Goal: Task Accomplishment & Management: Complete application form

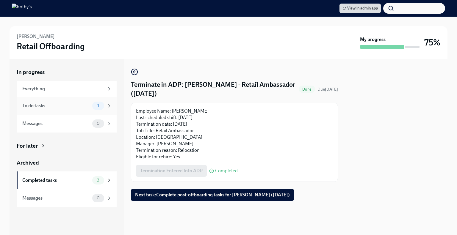
click at [76, 111] on div "To do tasks 1" at bounding box center [67, 106] width 100 height 18
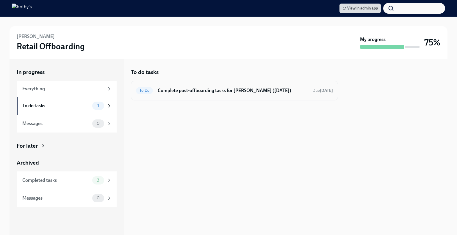
click at [227, 95] on div "To Do Complete post-offboarding tasks for Natalie Dionisio (08/19/2025) Due in …" at bounding box center [234, 91] width 197 height 10
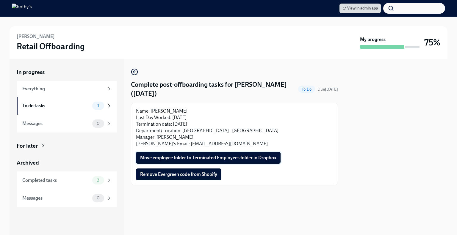
click at [191, 160] on span "Move employee folder to Terminated Employees folder in Dropbox" at bounding box center [208, 158] width 136 height 6
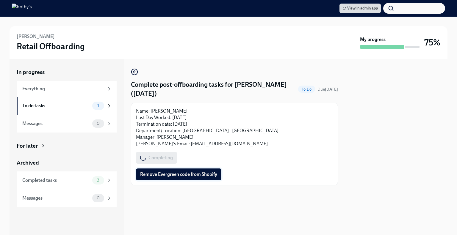
click at [184, 176] on span "Remove Evergreen code from Shopify" at bounding box center [178, 175] width 77 height 6
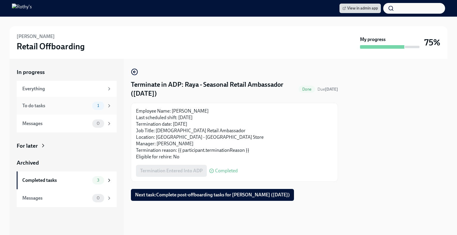
click at [79, 107] on div "To do tasks" at bounding box center [56, 106] width 68 height 7
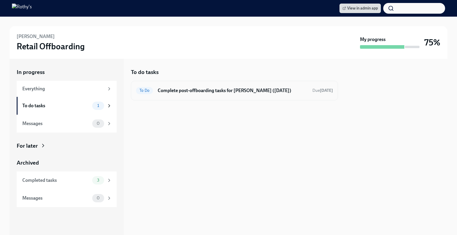
click at [207, 89] on h6 "Complete post-offboarding tasks for Raya Hasan (08/19/2025)" at bounding box center [233, 90] width 150 height 7
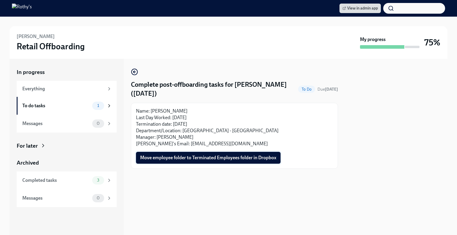
click at [201, 158] on span "Move employee folder to Terminated Employees folder in Dropbox" at bounding box center [208, 158] width 136 height 6
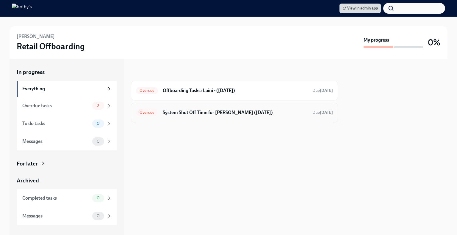
click at [184, 113] on h6 "System Shut Off Time for [PERSON_NAME] ([DATE])" at bounding box center [235, 112] width 145 height 7
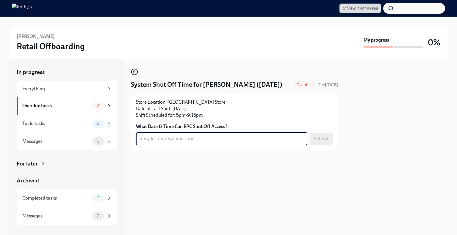
click at [169, 137] on textarea "What Date & Time Can EPC Shut Off Access?" at bounding box center [222, 138] width 164 height 7
click at [182, 138] on textarea "[DATE] 9:30pm" at bounding box center [222, 138] width 164 height 7
paste textarea "ARZST"
type textarea "8/21- 9:30pm ARZST"
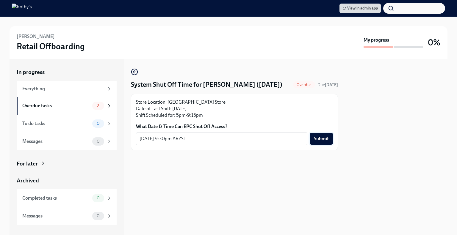
click at [322, 138] on span "Submit" at bounding box center [321, 139] width 15 height 6
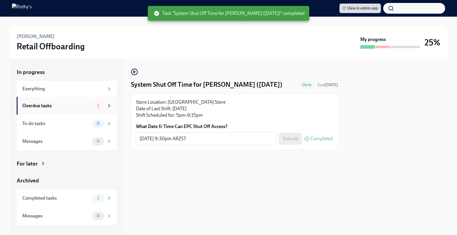
click at [79, 103] on div "Overdue tasks" at bounding box center [56, 106] width 68 height 7
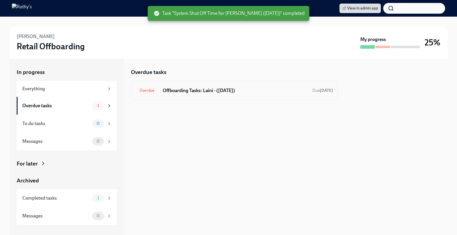
click at [215, 95] on div "Overdue Offboarding Tasks: Laini - (08/21/2025) Due 8 days ago" at bounding box center [234, 91] width 197 height 10
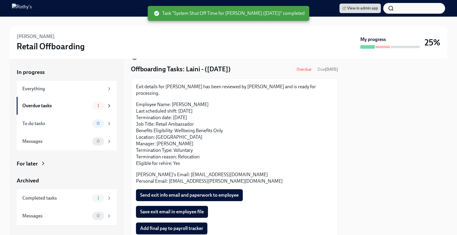
scroll to position [30, 0]
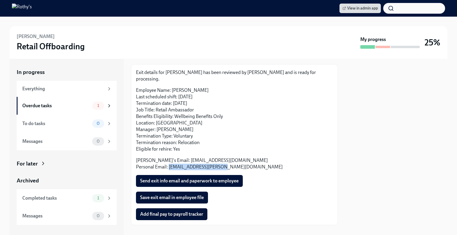
drag, startPoint x: 217, startPoint y: 161, endPoint x: 168, endPoint y: 160, distance: 48.2
click at [168, 160] on p "Rothy's Email: lfultz@rothys.com Personal Email: laini.fultz@icloud.com" at bounding box center [234, 163] width 197 height 13
copy p "laini.fultz@icloud.com"
click at [165, 212] on span "Add final pay to payroll tracker" at bounding box center [171, 215] width 63 height 6
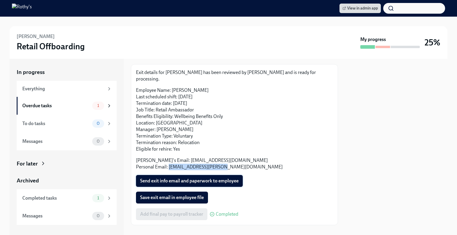
click at [223, 178] on span "Send exit info email and paperwork to employee" at bounding box center [189, 181] width 98 height 6
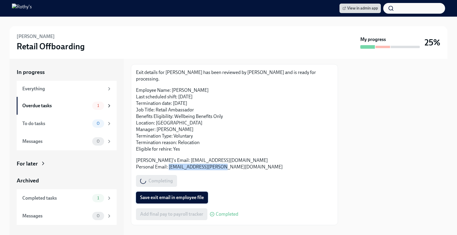
click at [181, 195] on span "Save exit email in employee file" at bounding box center [172, 198] width 64 height 6
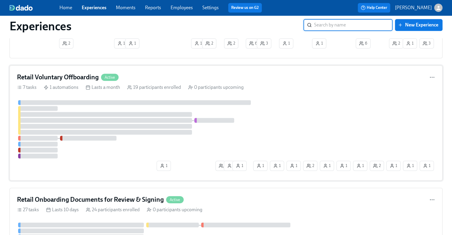
scroll to position [327, 0]
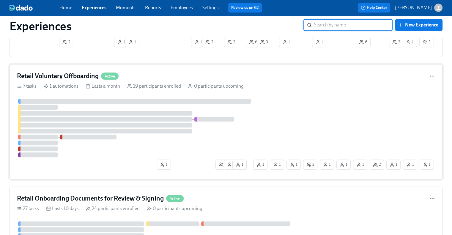
click at [71, 76] on h4 "Retail Voluntary Offboarding" at bounding box center [58, 76] width 82 height 9
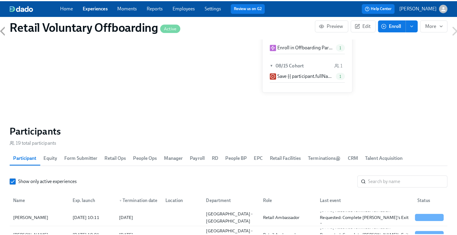
scroll to position [595, 0]
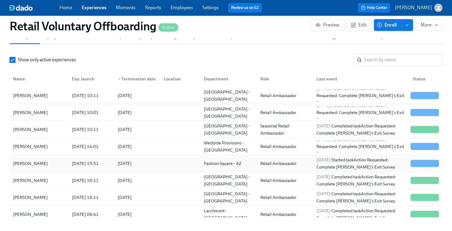
click at [48, 162] on div "[PERSON_NAME]" at bounding box center [39, 163] width 57 height 12
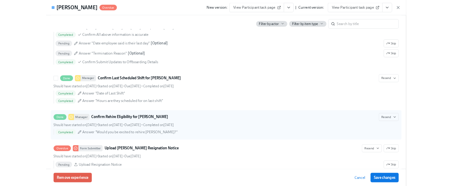
scroll to position [446, 0]
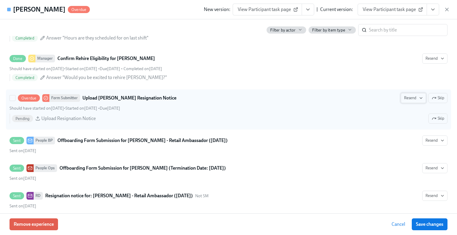
click at [407, 97] on span "Resend" at bounding box center [413, 98] width 19 height 6
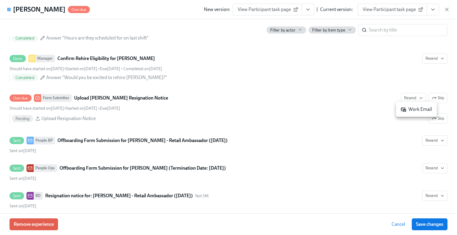
click at [411, 110] on div "Work Email" at bounding box center [416, 109] width 31 height 7
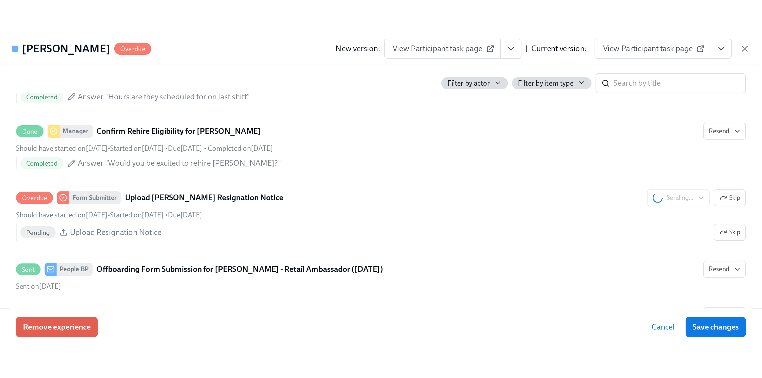
scroll to position [385, 0]
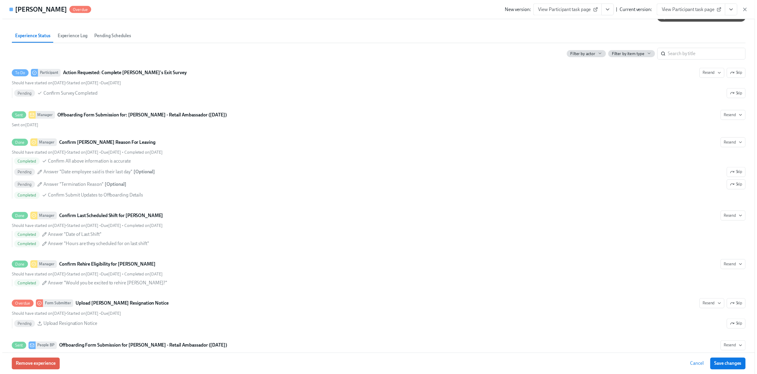
scroll to position [327, 0]
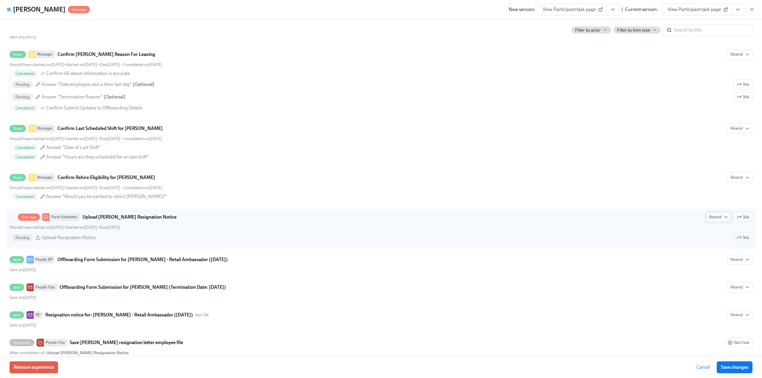
click at [710, 216] on span "Resend" at bounding box center [718, 217] width 19 height 6
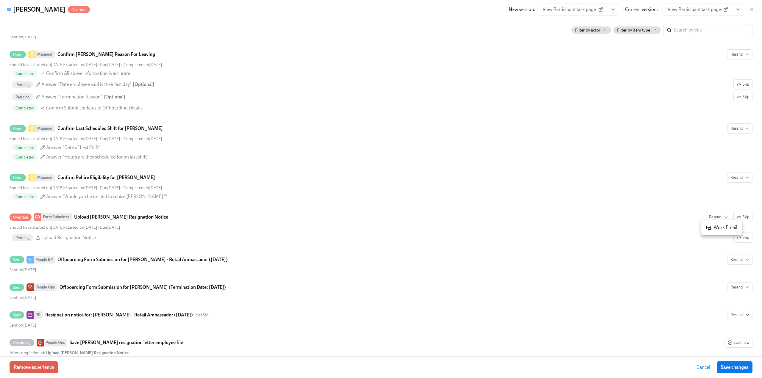
click at [716, 227] on div "Work Email" at bounding box center [721, 227] width 31 height 7
click at [751, 7] on icon "button" at bounding box center [752, 10] width 6 height 6
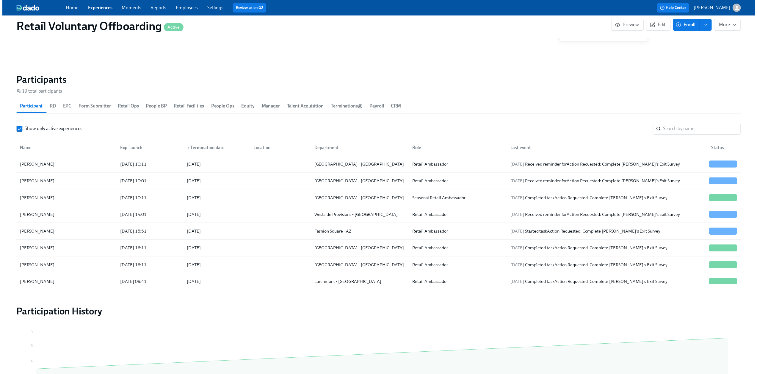
scroll to position [0, 2083]
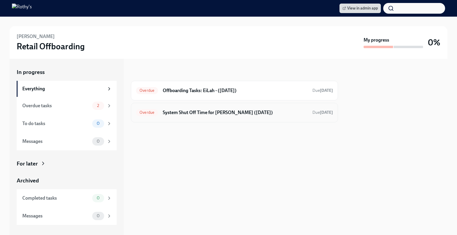
click at [198, 116] on div "Overdue System Shut Off Time for [PERSON_NAME] ([DATE]) Due [DATE]" at bounding box center [234, 113] width 197 height 10
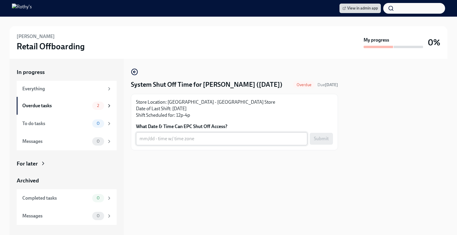
click at [186, 138] on textarea "What Date & Time Can EPC Shut Off Access?" at bounding box center [222, 138] width 164 height 7
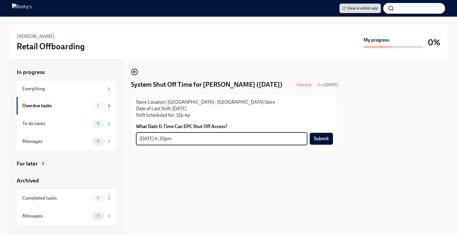
type textarea "[DATE] 4:30pm"
click at [319, 140] on span "Submit" at bounding box center [321, 139] width 15 height 6
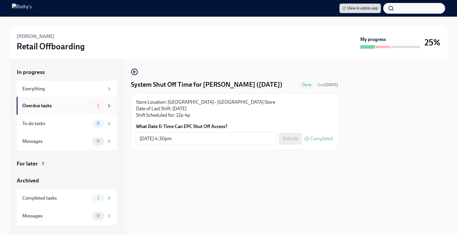
click at [74, 105] on div "Overdue tasks" at bounding box center [56, 106] width 68 height 7
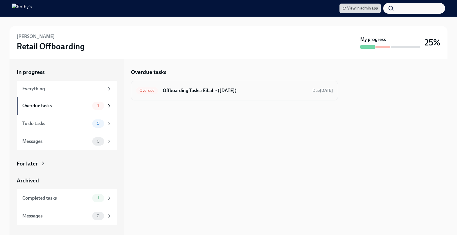
click at [216, 90] on h6 "Offboarding Tasks: EiLah - (08/23/2025)" at bounding box center [235, 90] width 145 height 7
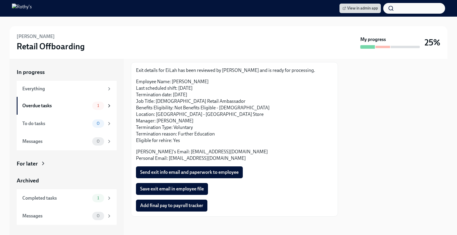
scroll to position [32, 0]
click at [185, 206] on span "Add final pay to payroll tracker" at bounding box center [171, 206] width 63 height 6
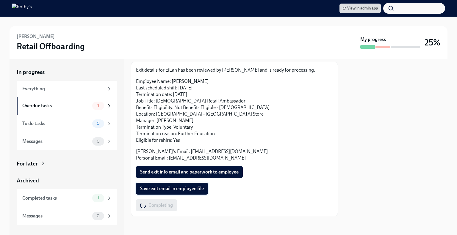
click at [181, 193] on button "Save exit email in employee file" at bounding box center [172, 189] width 72 height 12
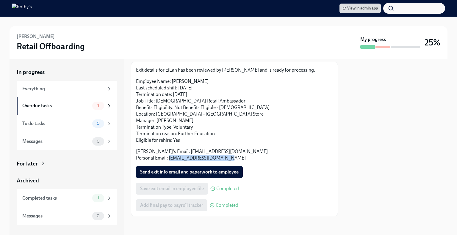
drag, startPoint x: 227, startPoint y: 159, endPoint x: 169, endPoint y: 157, distance: 58.3
click at [169, 157] on p "Rothy's Email: ebrooks@rothys.com Personal Email: eilah.brooks16@gmail.com" at bounding box center [234, 154] width 197 height 13
copy p "eilah.brooks16@gmail.com"
click at [196, 172] on span "Send exit info email and paperwork to employee" at bounding box center [189, 172] width 98 height 6
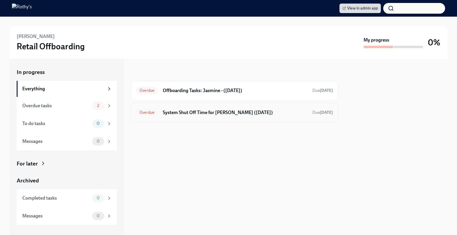
click at [213, 115] on h6 "System Shut Off Time for Jasmine Terianto (08/24/2025)" at bounding box center [235, 112] width 145 height 7
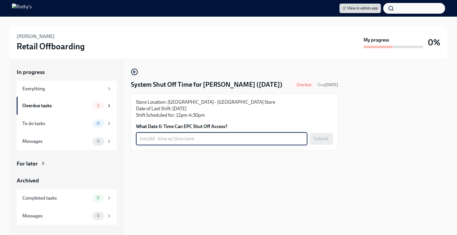
click at [170, 143] on textarea "What Date & Time Can EPC Shut Off Access?" at bounding box center [222, 138] width 164 height 7
type textarea "8/24 - 5pm PT"
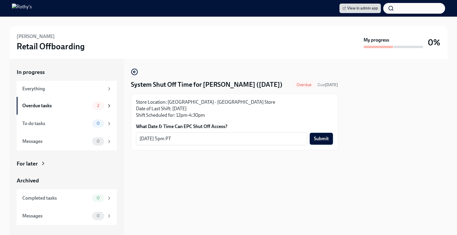
click at [326, 142] on span "Submit" at bounding box center [321, 139] width 15 height 6
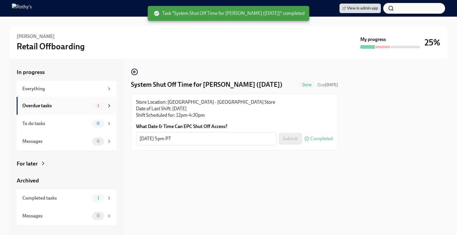
click at [68, 101] on div "Overdue tasks 1" at bounding box center [67, 106] width 100 height 18
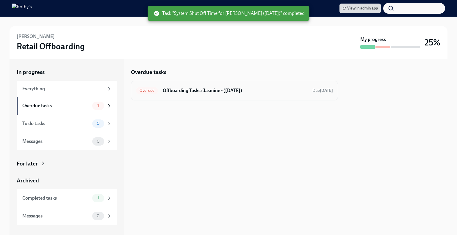
click at [209, 93] on h6 "Offboarding Tasks: Jasmine - (08/24/2025)" at bounding box center [235, 90] width 145 height 7
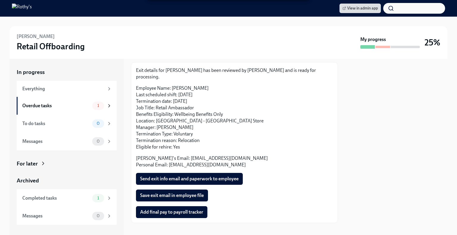
scroll to position [32, 0]
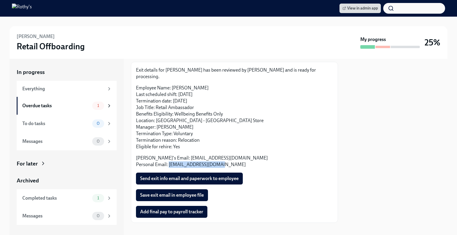
drag, startPoint x: 215, startPoint y: 159, endPoint x: 168, endPoint y: 159, distance: 47.0
click at [168, 159] on p "Rothy's Email: jterianto@rothys.com Personal Email: jasterianto@gmail.com" at bounding box center [234, 161] width 197 height 13
copy p "jasterianto@gmail.com"
click at [171, 209] on span "Add final pay to payroll tracker" at bounding box center [171, 212] width 63 height 6
click at [166, 173] on button "Send exit info email and paperwork to employee" at bounding box center [189, 179] width 107 height 12
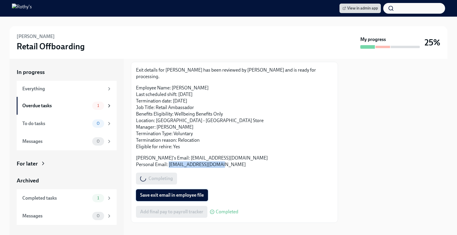
click at [165, 192] on span "Save exit email in employee file" at bounding box center [172, 195] width 64 height 6
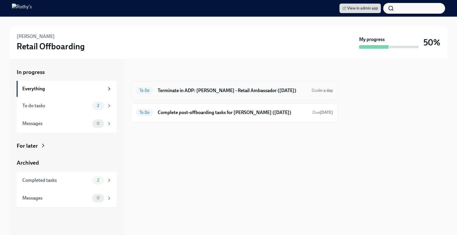
click at [172, 97] on div "To Do Terminate in ADP: [PERSON_NAME] - Retail Ambassador ([DATE]) Due in a day" at bounding box center [234, 91] width 207 height 20
click at [208, 91] on h6 "Terminate in ADP: [PERSON_NAME] - Retail Ambassador ([DATE])" at bounding box center [232, 90] width 149 height 7
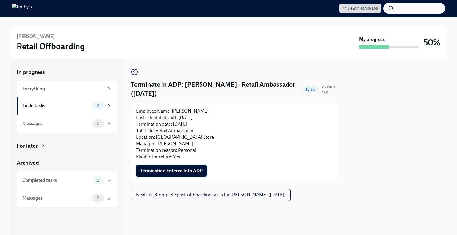
click at [192, 172] on span "Termination Entered Into ADP" at bounding box center [171, 171] width 62 height 6
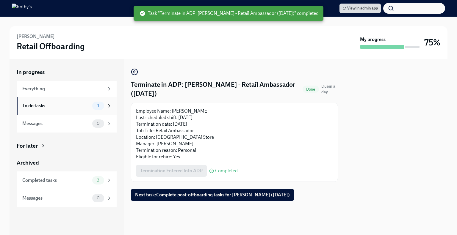
click at [81, 103] on div "To do tasks" at bounding box center [56, 106] width 68 height 7
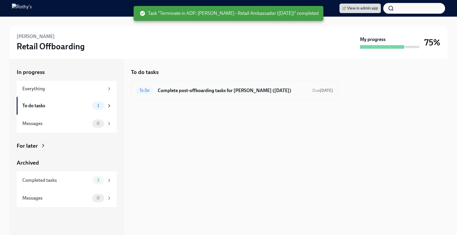
click at [195, 85] on div "To Do Complete post-offboarding tasks for Karina Yeager (08/18/2025) Due in 12 …" at bounding box center [234, 91] width 207 height 20
click at [189, 92] on h6 "Complete post-offboarding tasks for Karina Yeager (08/18/2025)" at bounding box center [233, 90] width 150 height 7
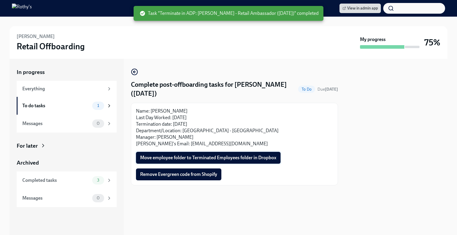
click at [214, 152] on button "Move employee folder to Terminated Employees folder in Dropbox" at bounding box center [208, 158] width 145 height 12
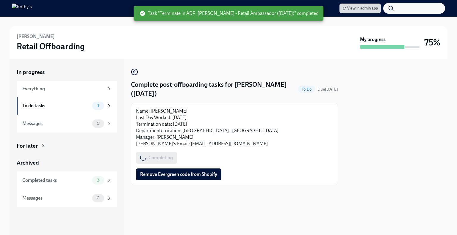
click at [193, 182] on div "Name: Karina Yeager Last Day Worked: 08/18/2025 Termination date: 08/18/2025 De…" at bounding box center [234, 144] width 207 height 83
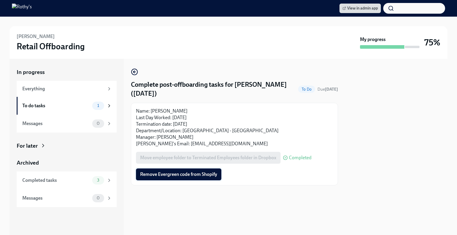
click at [192, 173] on span "Remove Evergreen code from Shopify" at bounding box center [178, 175] width 77 height 6
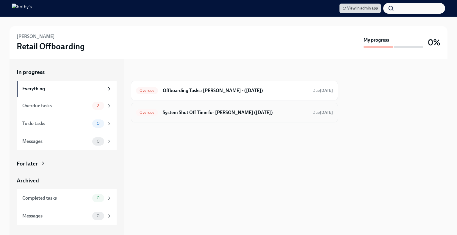
click at [198, 113] on h6 "System Shut Off Time for [PERSON_NAME] ([DATE])" at bounding box center [235, 112] width 145 height 7
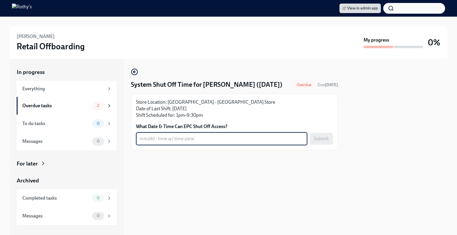
click at [184, 143] on textarea "What Date & Time Can EPC Shut Off Access?" at bounding box center [222, 138] width 164 height 7
type textarea "8/26- 10pm ET"
click at [322, 142] on span "Submit" at bounding box center [321, 139] width 15 height 6
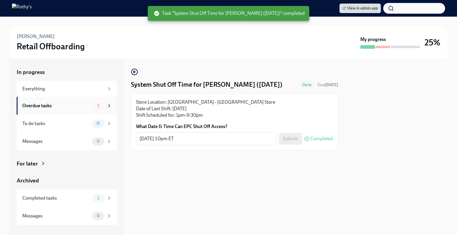
click at [62, 102] on div "Overdue tasks 1" at bounding box center [67, 106] width 90 height 8
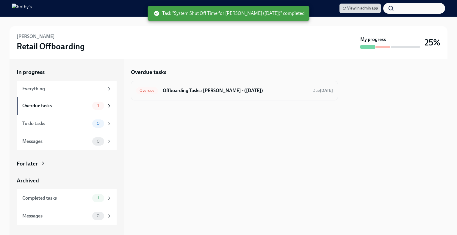
click at [251, 91] on h6 "Offboarding Tasks: Brandon - (08/26/2025)" at bounding box center [235, 90] width 145 height 7
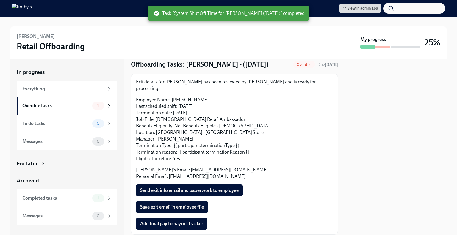
scroll to position [30, 0]
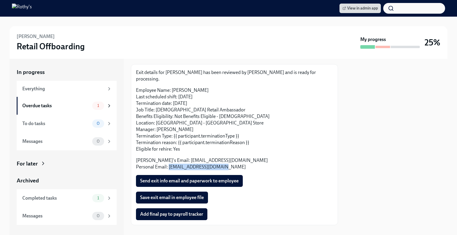
drag, startPoint x: 226, startPoint y: 160, endPoint x: 169, endPoint y: 160, distance: 56.8
click at [169, 160] on p "Rothy's Email: btejada@rothys.com Personal Email: brandonmtc10@gmail.com" at bounding box center [234, 163] width 197 height 13
copy p "brandonmtc10@gmail.com"
click at [185, 212] on span "Add final pay to payroll tracker" at bounding box center [171, 215] width 63 height 6
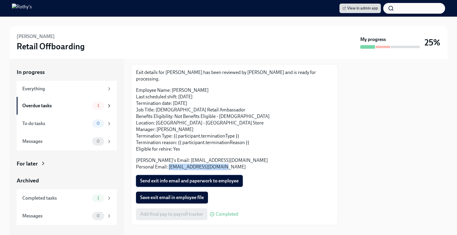
click at [173, 178] on span "Send exit info email and paperwork to employee" at bounding box center [189, 181] width 98 height 6
click at [176, 195] on span "Save exit email in employee file" at bounding box center [172, 198] width 64 height 6
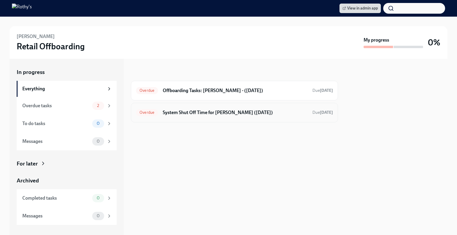
click at [194, 114] on h6 "System Shut Off Time for [PERSON_NAME] ([DATE])" at bounding box center [235, 112] width 145 height 7
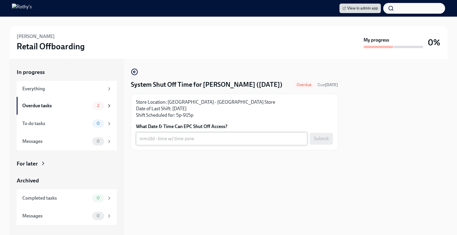
click at [181, 143] on div "x ​" at bounding box center [221, 138] width 171 height 13
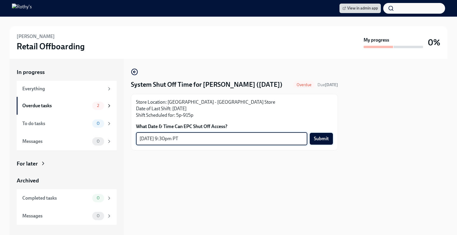
type textarea "[DATE] 9:30pm PT"
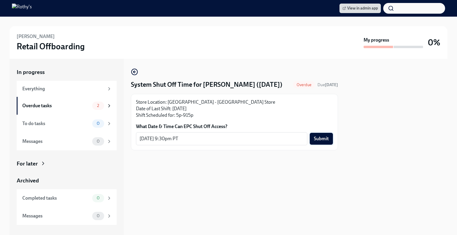
click at [325, 139] on span "Submit" at bounding box center [321, 139] width 15 height 6
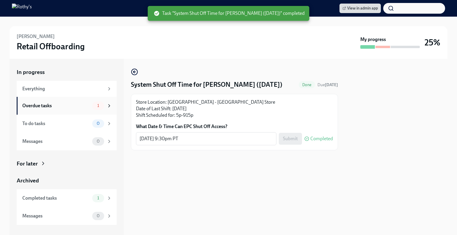
click at [34, 102] on div "Overdue tasks 1" at bounding box center [67, 106] width 90 height 8
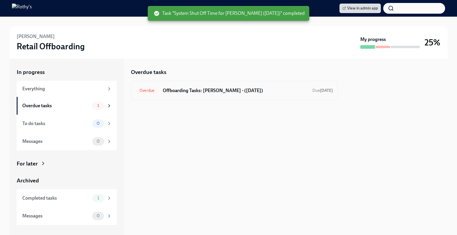
click at [228, 95] on div "Overdue Offboarding Tasks: [PERSON_NAME] - ([DATE]) Due [DATE]" at bounding box center [234, 91] width 197 height 10
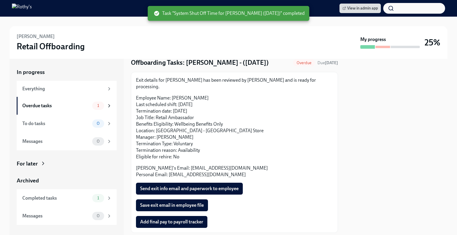
scroll to position [32, 0]
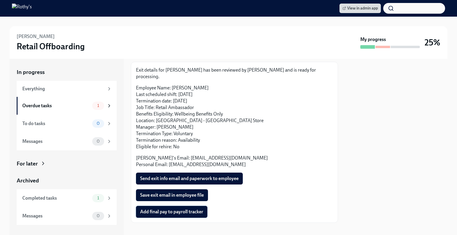
click at [177, 209] on span "Add final pay to payroll tracker" at bounding box center [171, 212] width 63 height 6
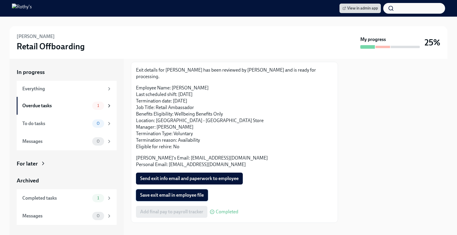
click at [176, 192] on span "Save exit email in employee file" at bounding box center [172, 195] width 64 height 6
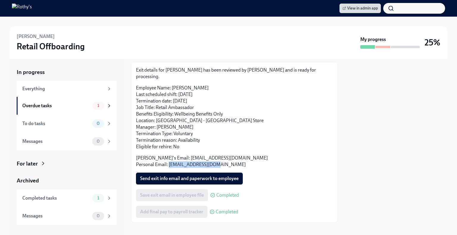
drag, startPoint x: 214, startPoint y: 158, endPoint x: 169, endPoint y: 159, distance: 44.9
click at [169, 159] on p "[PERSON_NAME]'s Email: [EMAIL_ADDRESS][DOMAIN_NAME] Personal Email: [EMAIL_ADDR…" at bounding box center [234, 161] width 197 height 13
click at [157, 176] on span "Send exit info email and paperwork to employee" at bounding box center [189, 179] width 98 height 6
